Goal: Task Accomplishment & Management: Manage account settings

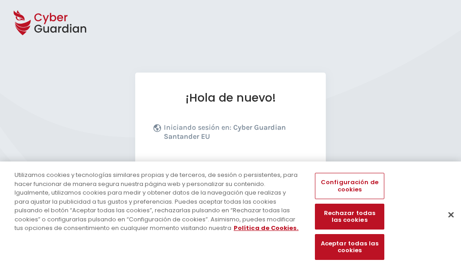
scroll to position [111, 0]
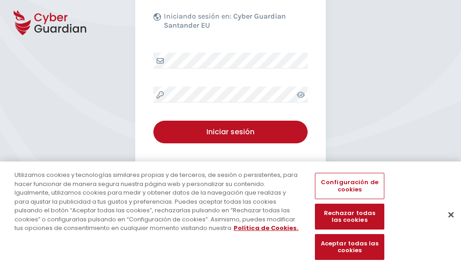
click at [447, 224] on button "Cerrar" at bounding box center [451, 215] width 20 height 20
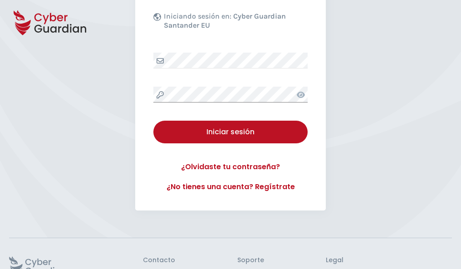
scroll to position [177, 0]
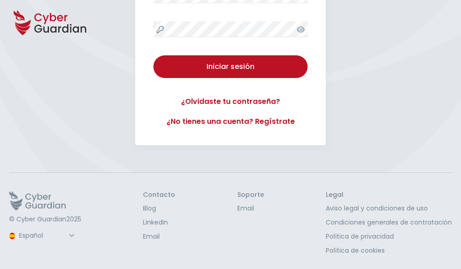
click at [153, 55] on button "Iniciar sesión" at bounding box center [230, 66] width 154 height 23
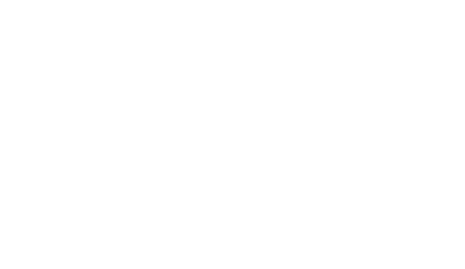
select select "English"
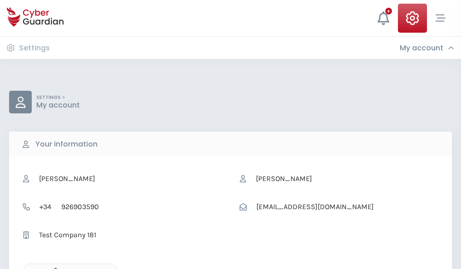
click at [53, 268] on icon "button" at bounding box center [53, 272] width 8 height 8
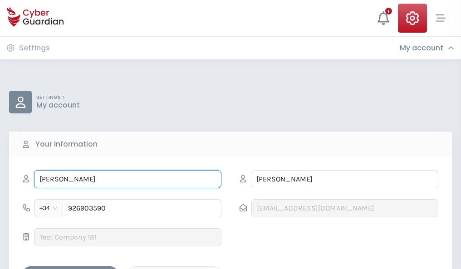
click at [128, 179] on input "NARCISA" at bounding box center [127, 179] width 187 height 18
type input "N"
type input "Silvestre"
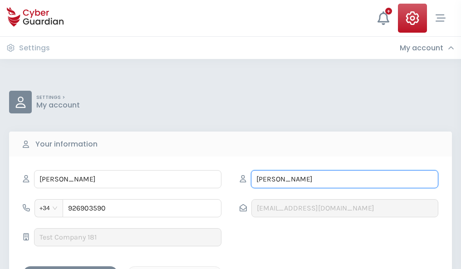
click at [345, 179] on input "MOLINA" at bounding box center [344, 179] width 187 height 18
type input "M"
type input "Diego"
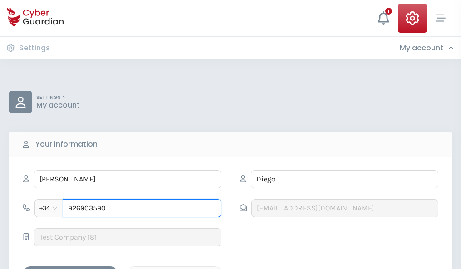
click at [142, 208] on input "926903590" at bounding box center [142, 208] width 159 height 18
type input "9"
type input "841694550"
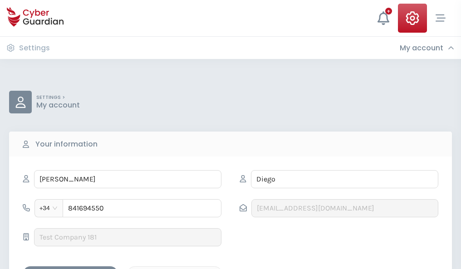
click at [70, 269] on div "Save changes" at bounding box center [71, 274] width 82 height 11
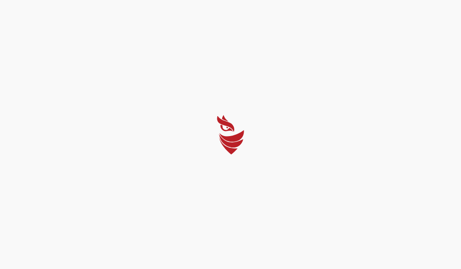
select select "English"
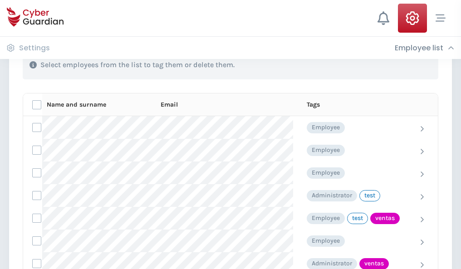
scroll to position [411, 0]
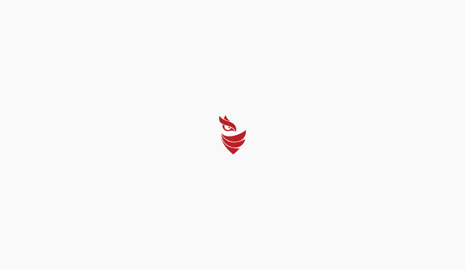
select select "English"
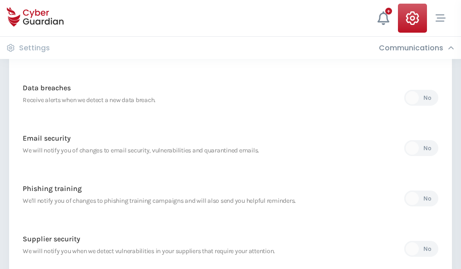
scroll to position [478, 0]
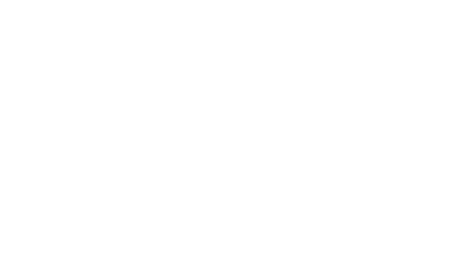
select select "English"
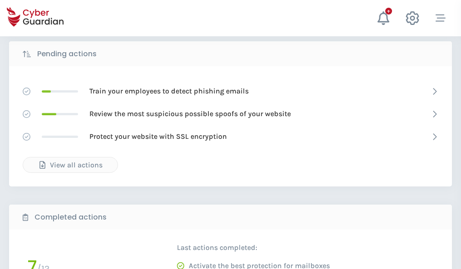
scroll to position [503, 0]
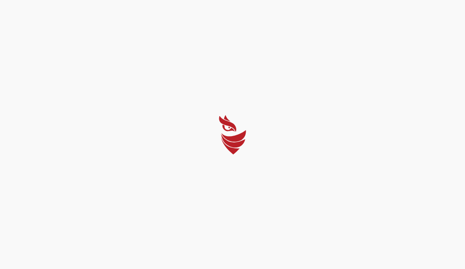
select select "English"
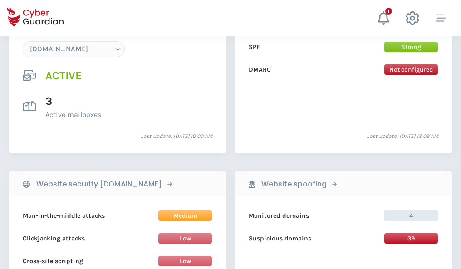
scroll to position [967, 0]
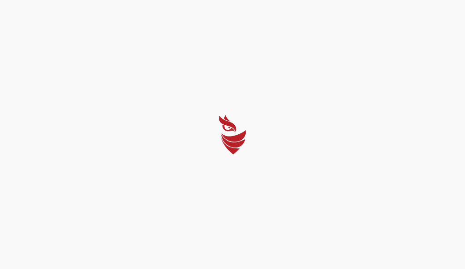
select select "English"
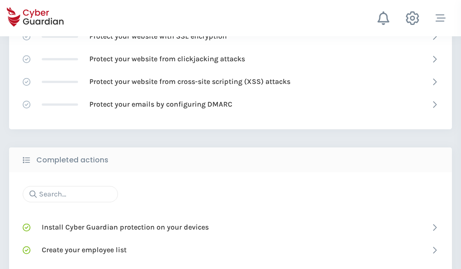
scroll to position [605, 0]
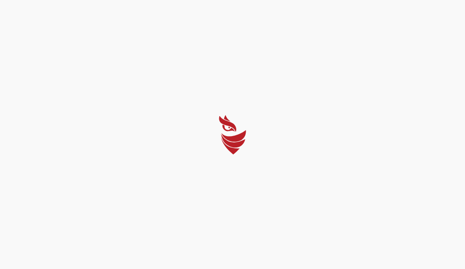
select select "English"
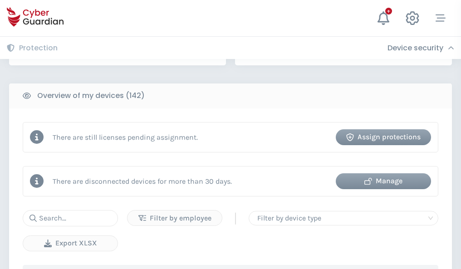
scroll to position [880, 0]
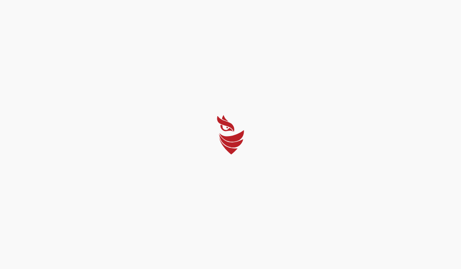
select select "English"
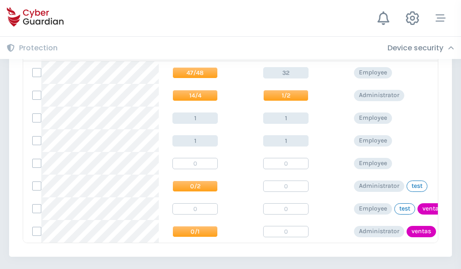
scroll to position [421, 0]
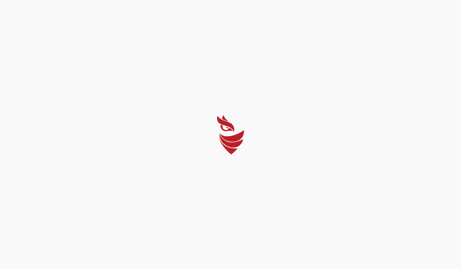
select select "English"
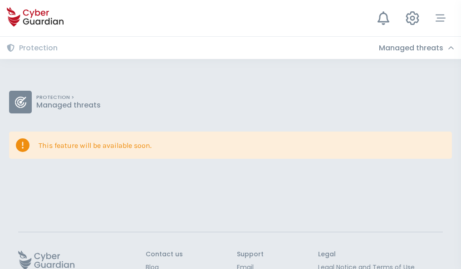
scroll to position [59, 0]
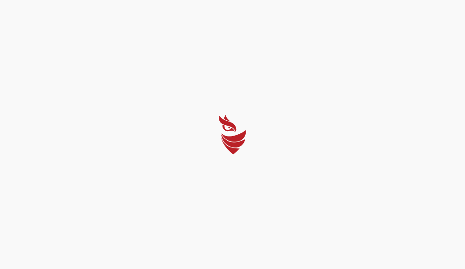
select select "English"
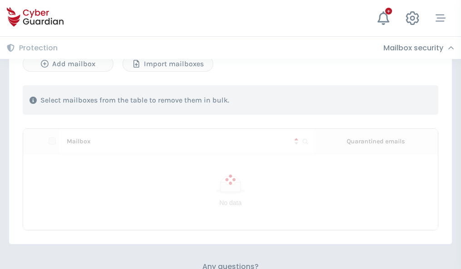
scroll to position [389, 0]
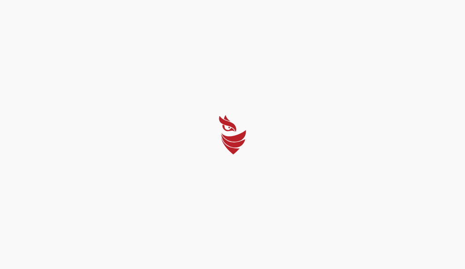
select select "English"
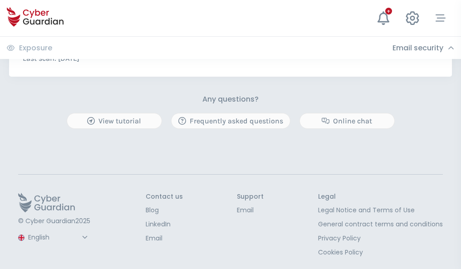
scroll to position [490, 0]
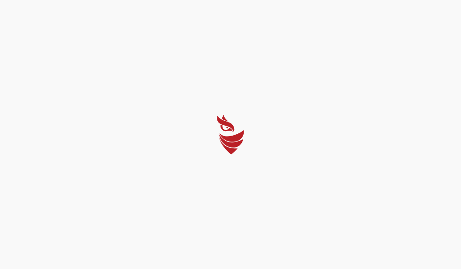
select select "English"
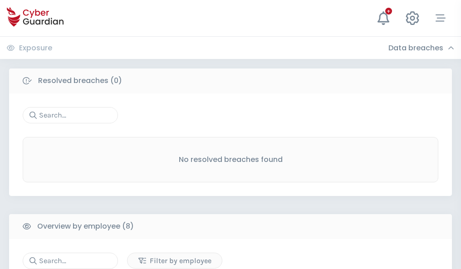
scroll to position [774, 0]
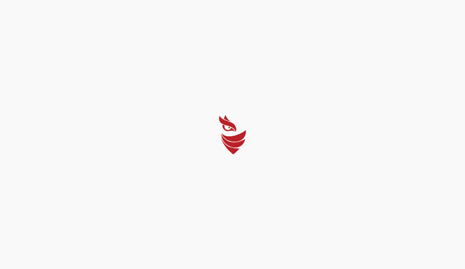
select select "English"
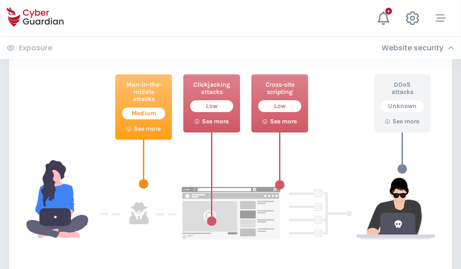
scroll to position [494, 0]
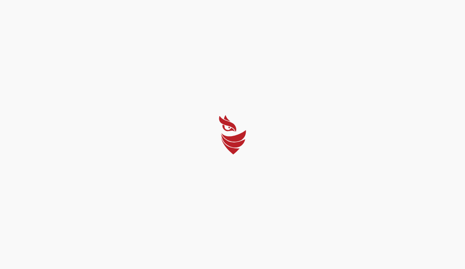
select select "English"
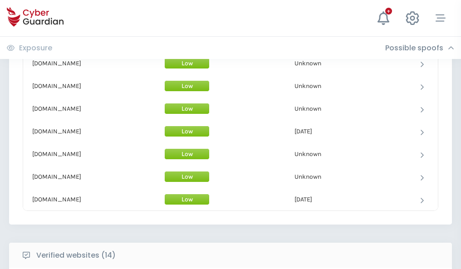
scroll to position [885, 0]
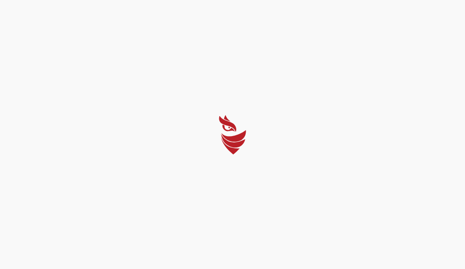
select select "English"
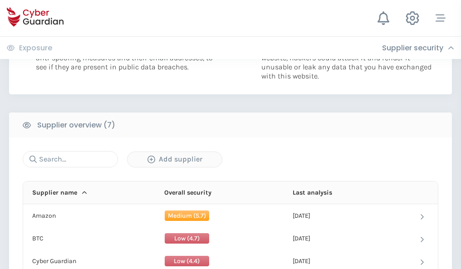
scroll to position [588, 0]
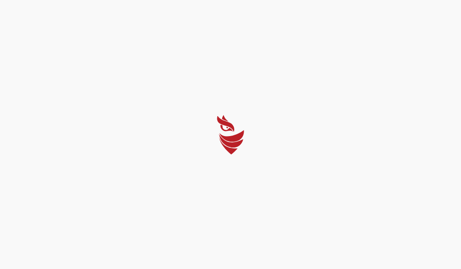
select select "English"
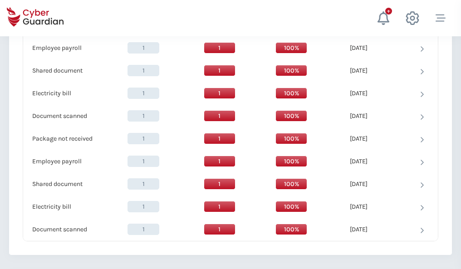
scroll to position [930, 0]
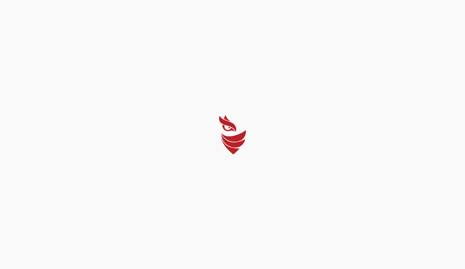
select select "English"
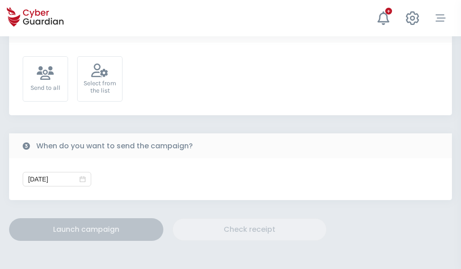
scroll to position [332, 0]
